Goal: Information Seeking & Learning: Learn about a topic

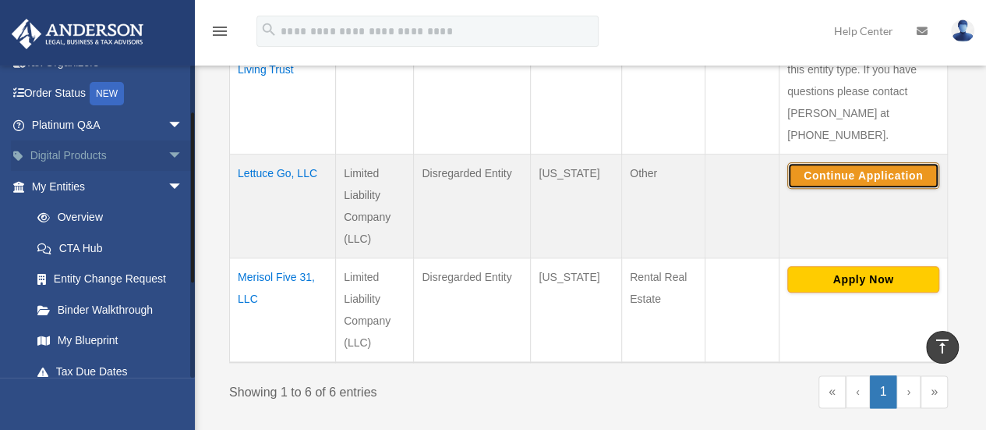
scroll to position [83, 0]
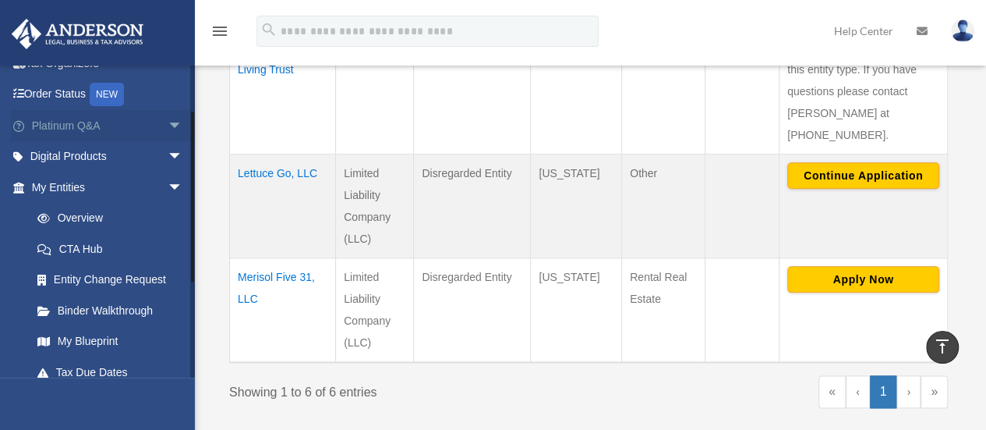
click at [168, 129] on span "arrow_drop_down" at bounding box center [183, 126] width 31 height 32
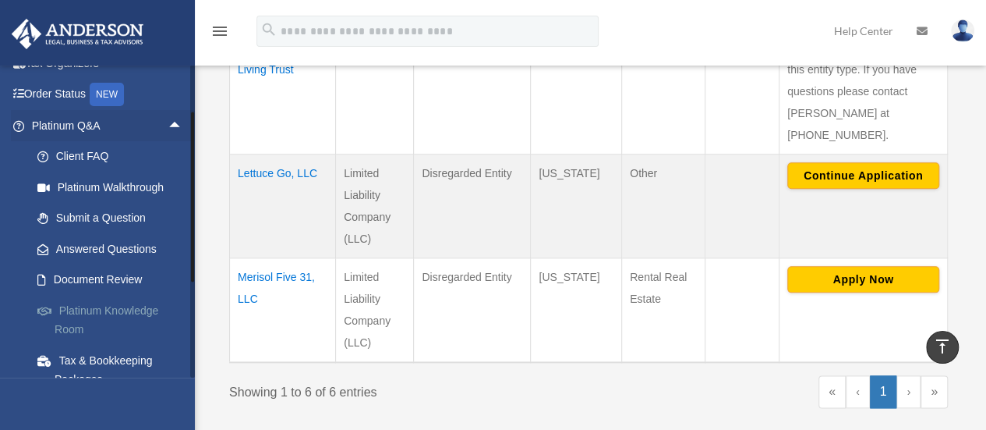
click at [106, 306] on link "Platinum Knowledge Room" at bounding box center [114, 320] width 185 height 50
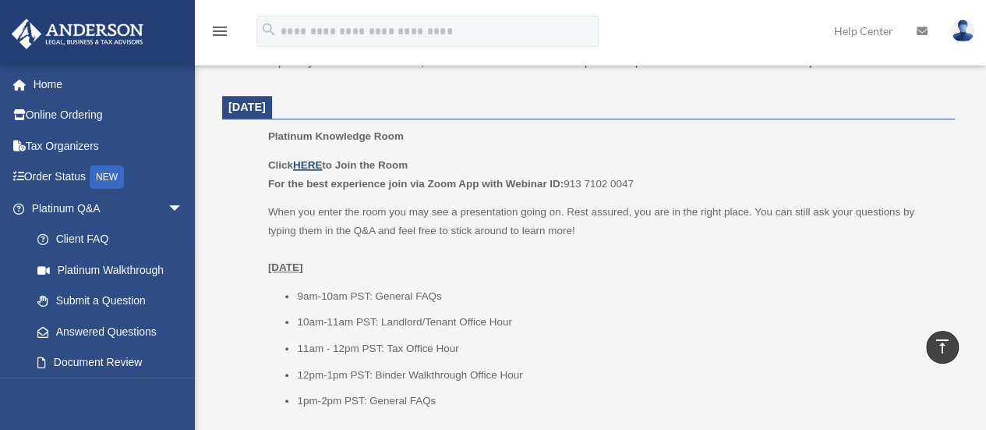
scroll to position [612, 0]
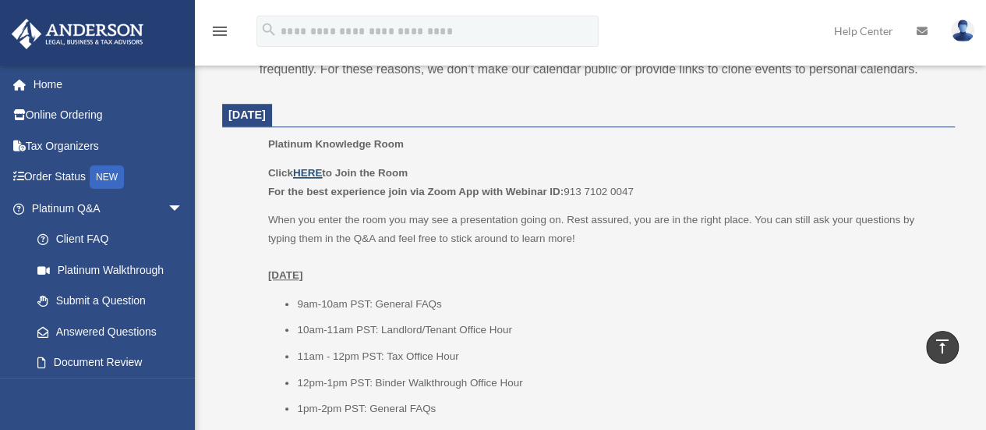
click at [313, 175] on u "HERE" at bounding box center [307, 173] width 29 height 12
